Goal: Find contact information: Obtain details needed to contact an individual or organization

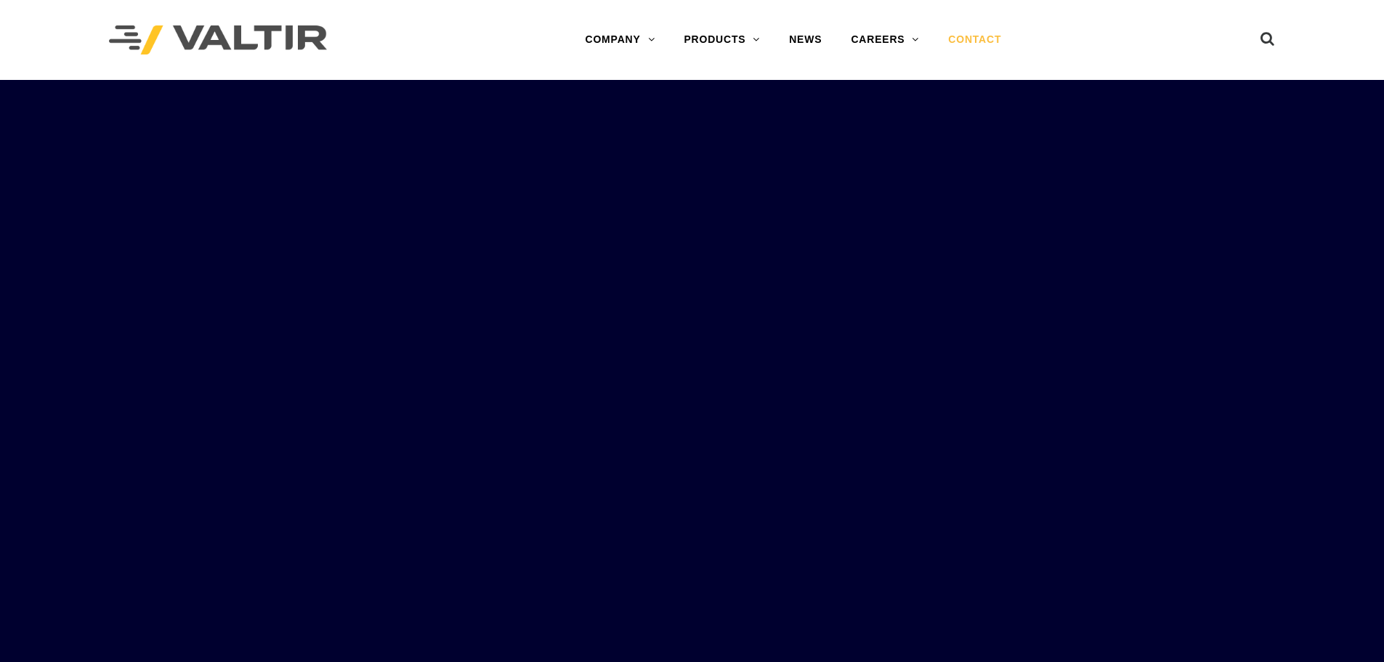
click at [986, 33] on link "CONTACT" at bounding box center [974, 39] width 82 height 29
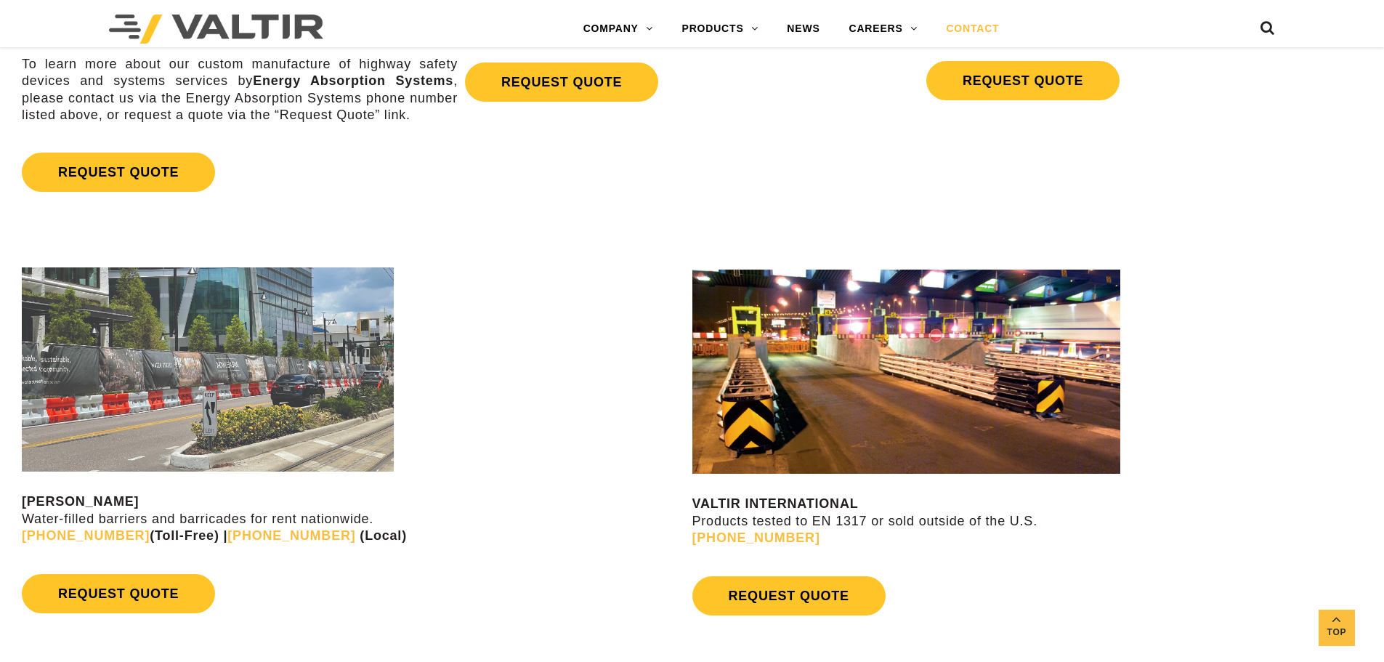
scroll to position [872, 0]
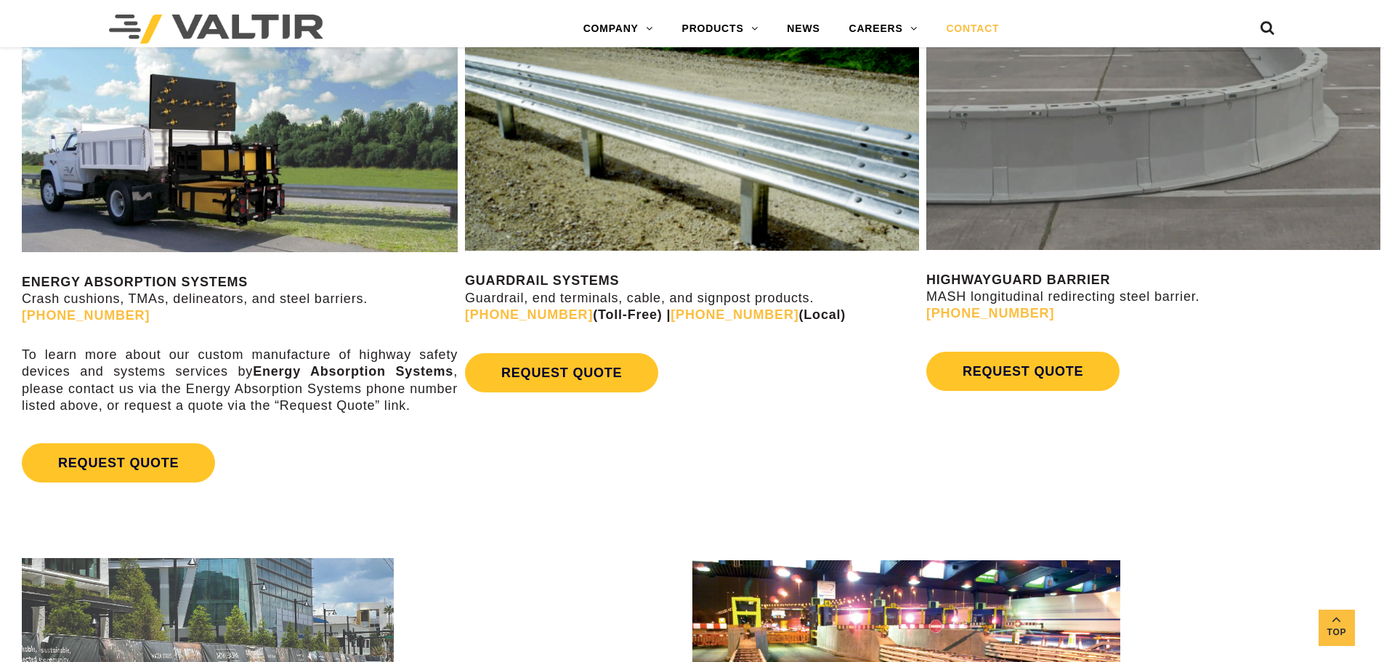
click at [543, 269] on div "GUARDRAIL SYSTEMS Guardrail, end terminals, cable, and signpost products. (888)…" at bounding box center [692, 211] width 454 height 376
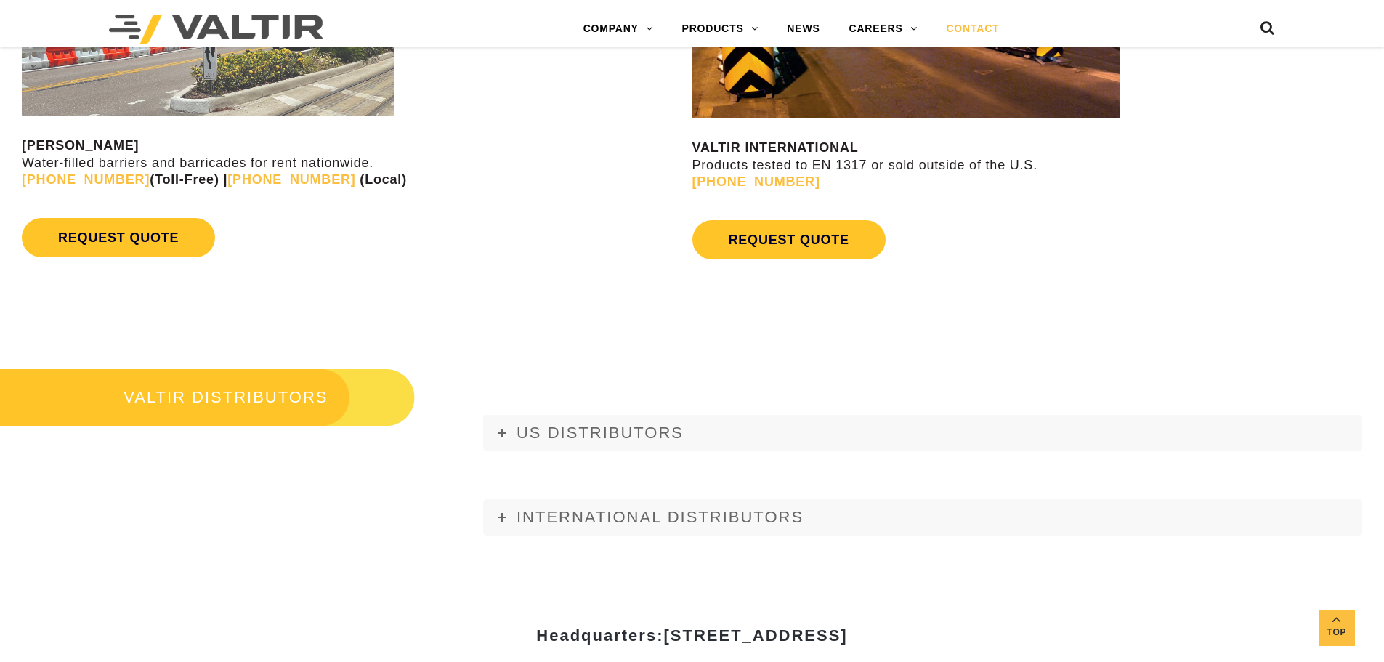
scroll to position [1525, 0]
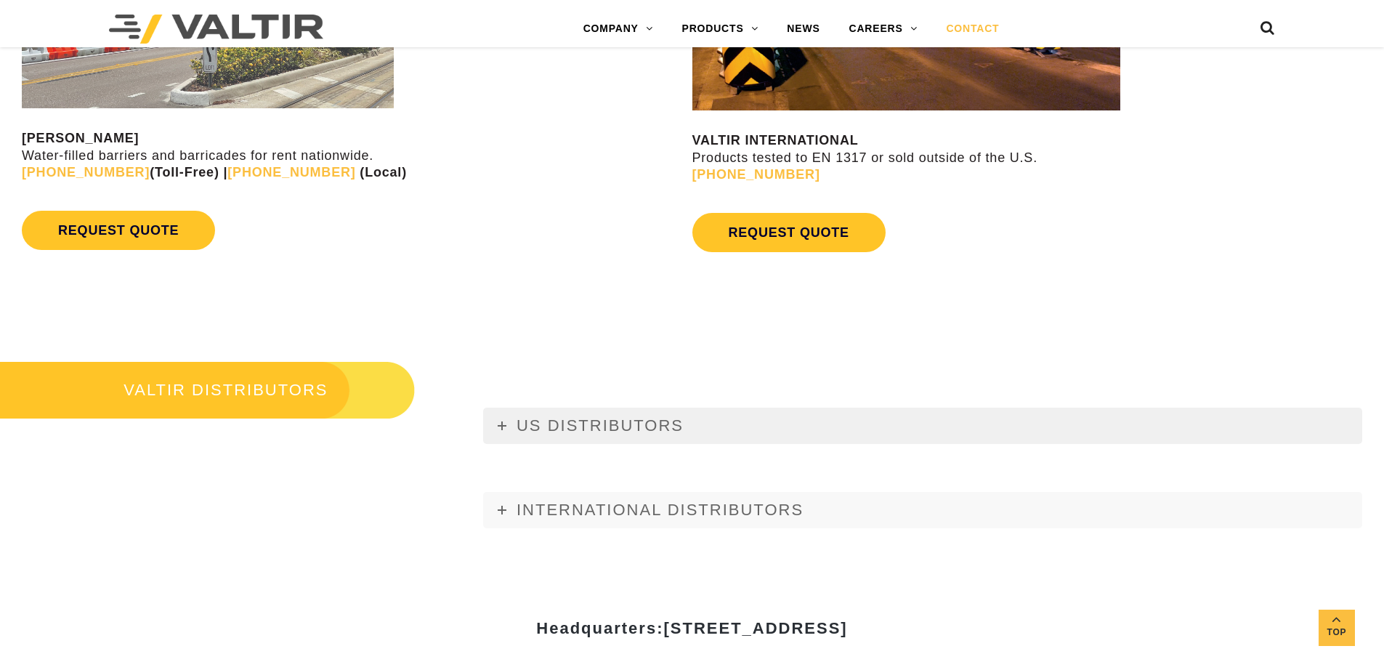
click at [599, 428] on span "US DISTRIBUTORS" at bounding box center [599, 425] width 167 height 18
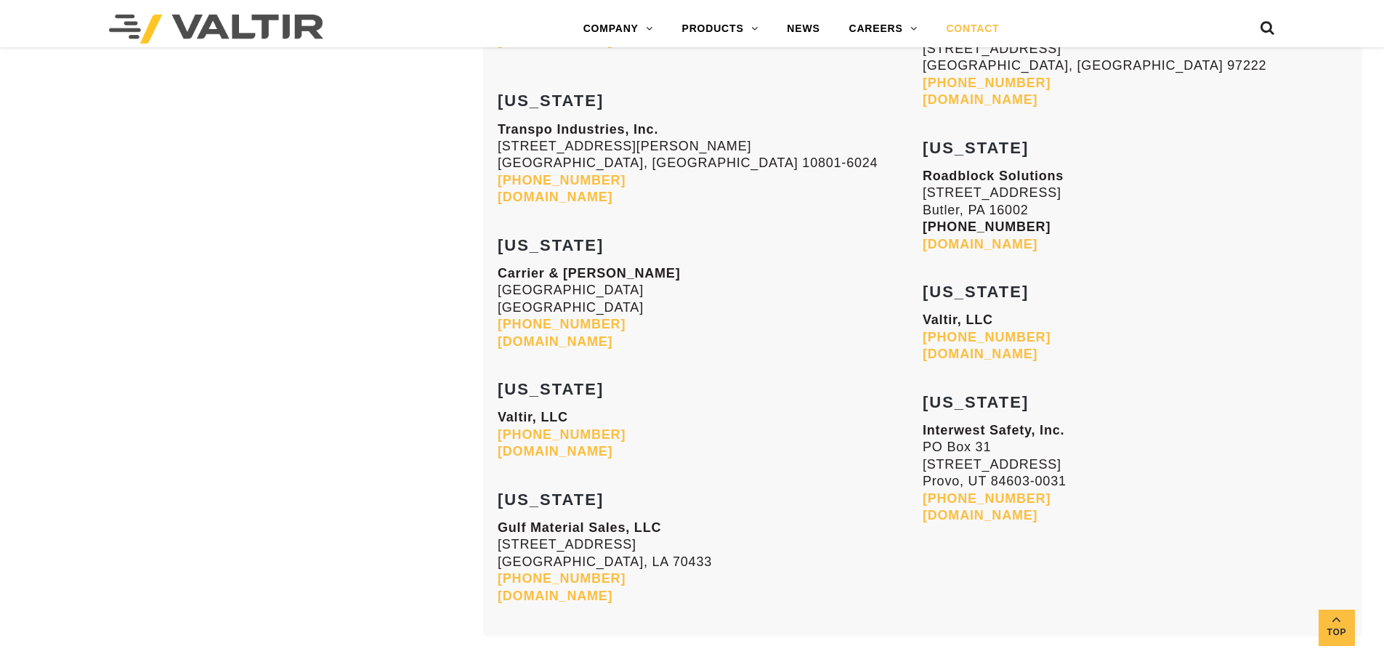
scroll to position [6029, 0]
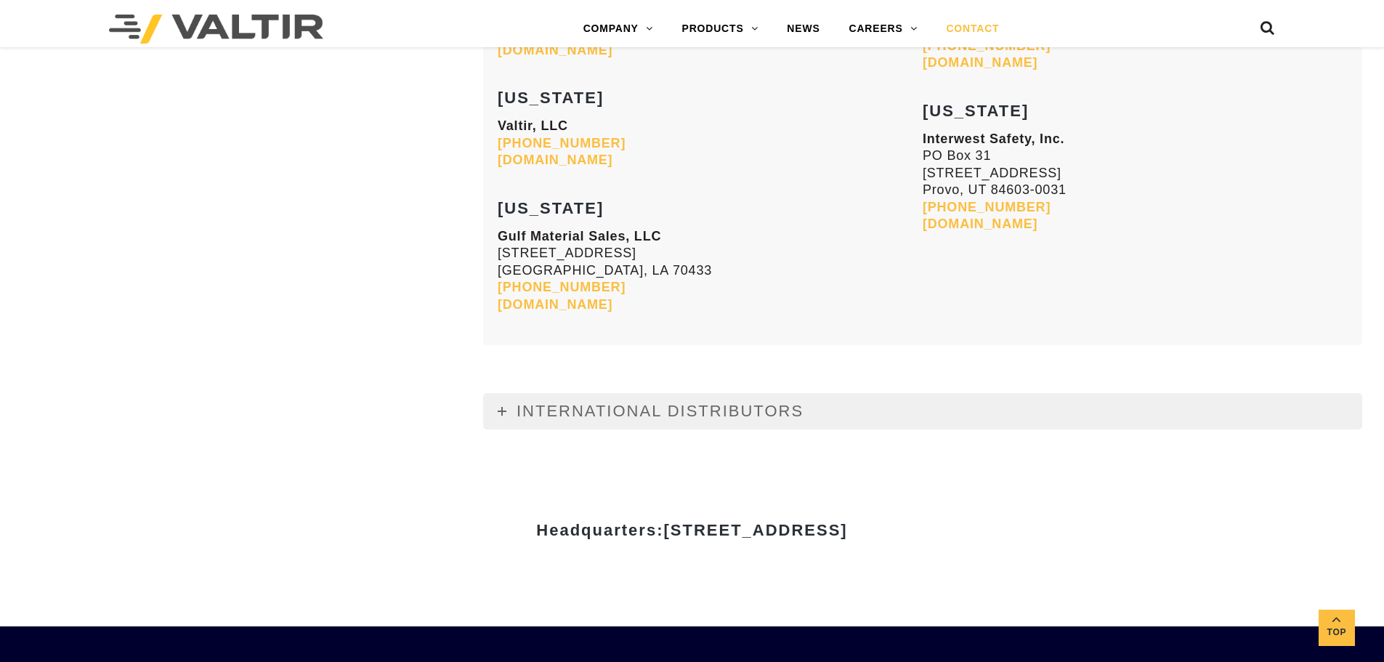
click at [768, 410] on span "INTERNATIONAL DISTRIBUTORS" at bounding box center [659, 411] width 287 height 18
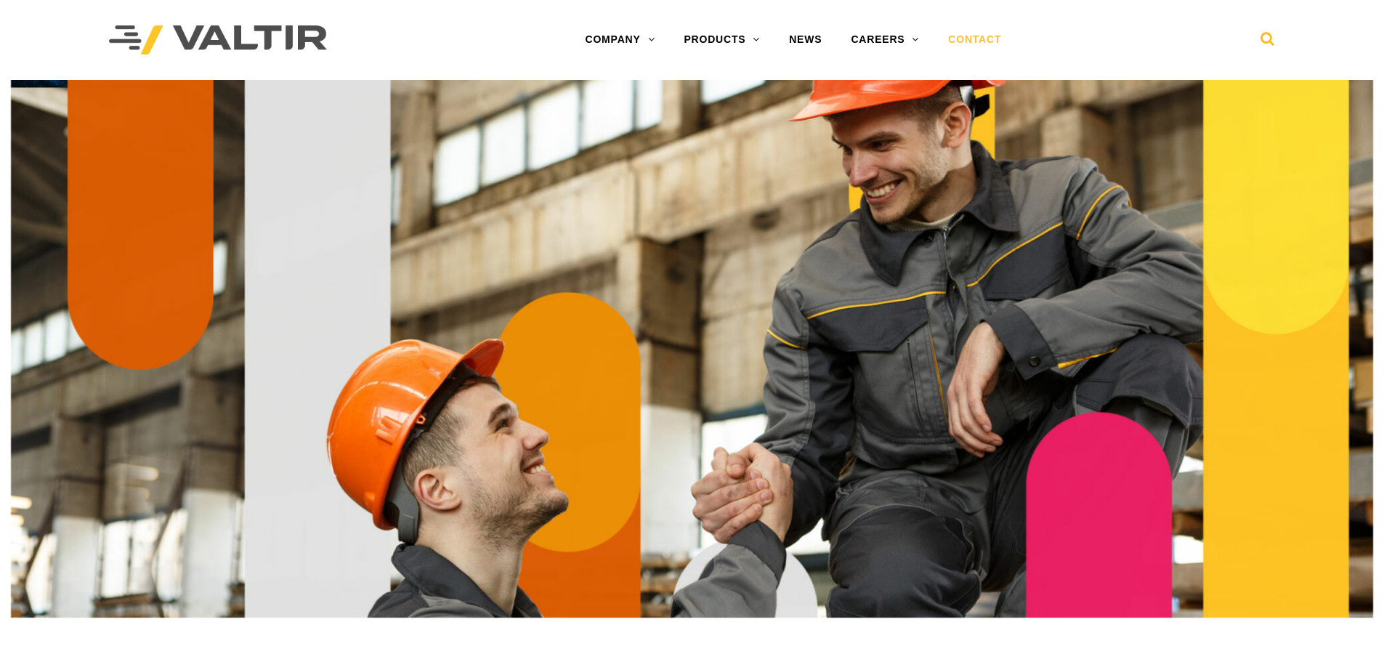
click at [1262, 41] on icon at bounding box center [1267, 42] width 15 height 22
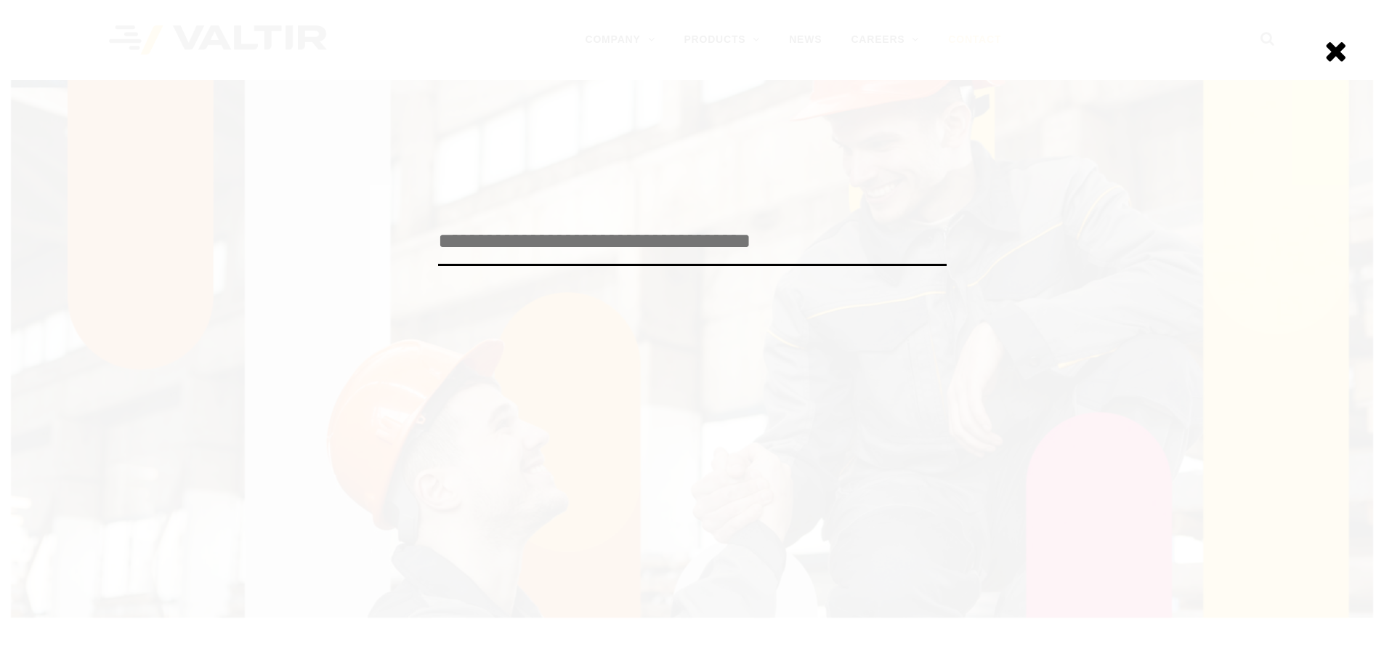
click at [623, 233] on input "search" at bounding box center [692, 242] width 508 height 48
type input "******"
click input "******" at bounding box center [0, 0] width 0 height 0
